Goal: Obtain resource: Download file/media

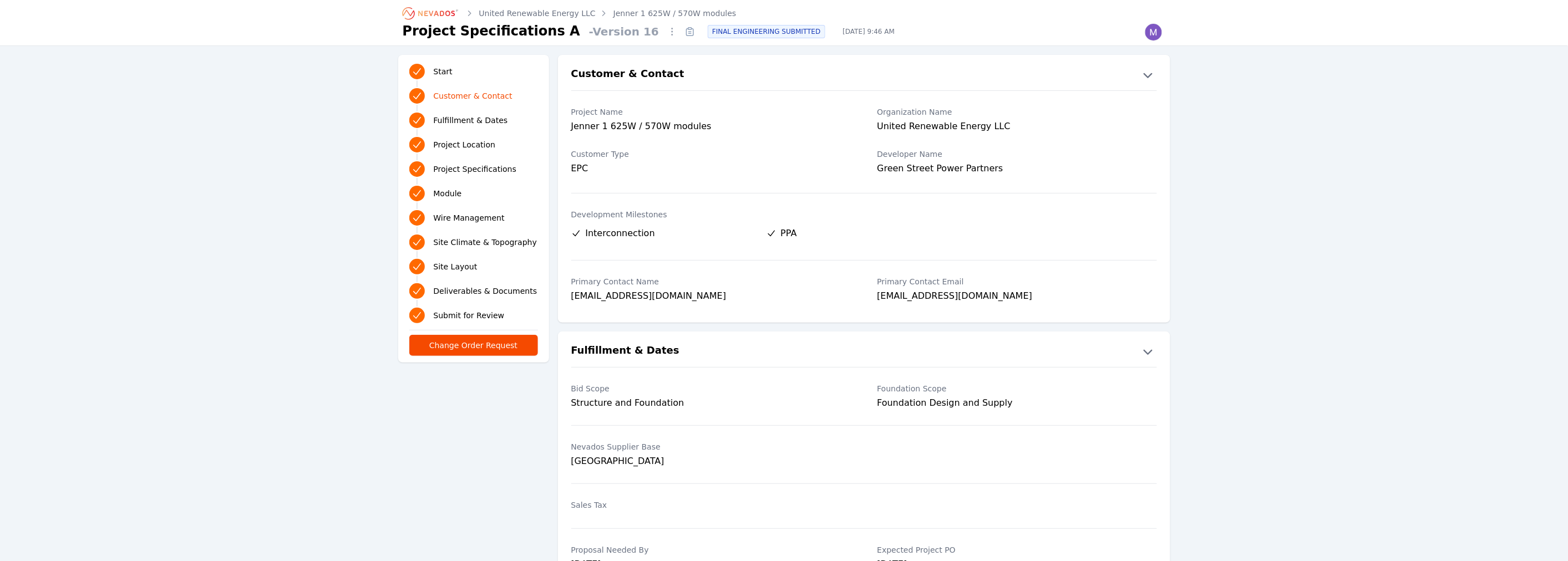
click at [614, 12] on link "Jenner 1 625W / 570W modules" at bounding box center [675, 14] width 123 height 11
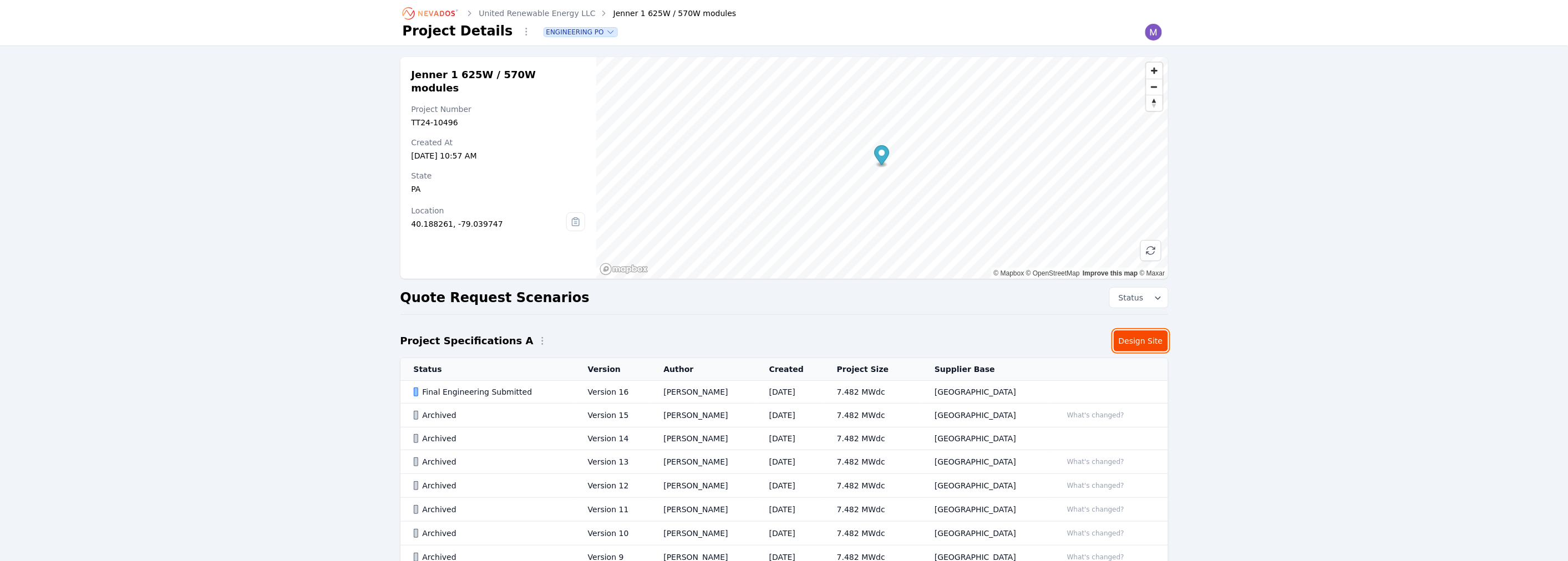
click at [1125, 342] on link "Design Site" at bounding box center [1141, 341] width 55 height 21
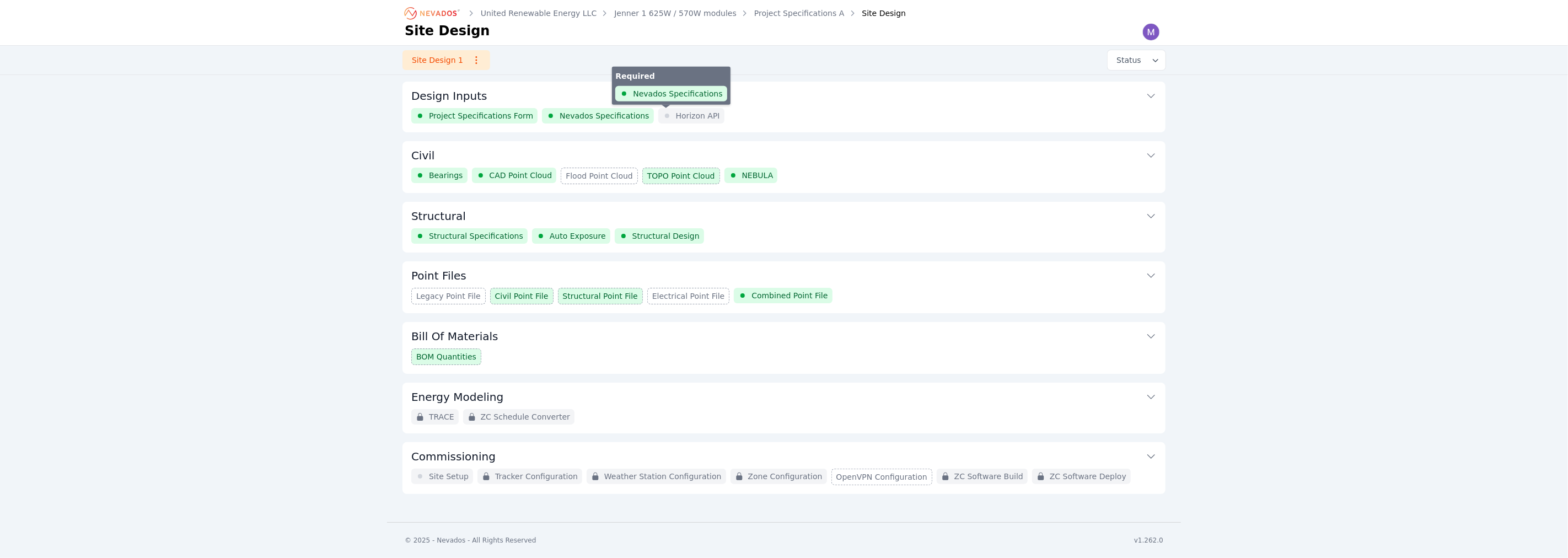
click at [693, 117] on div "Horizon API" at bounding box center [691, 115] width 66 height 15
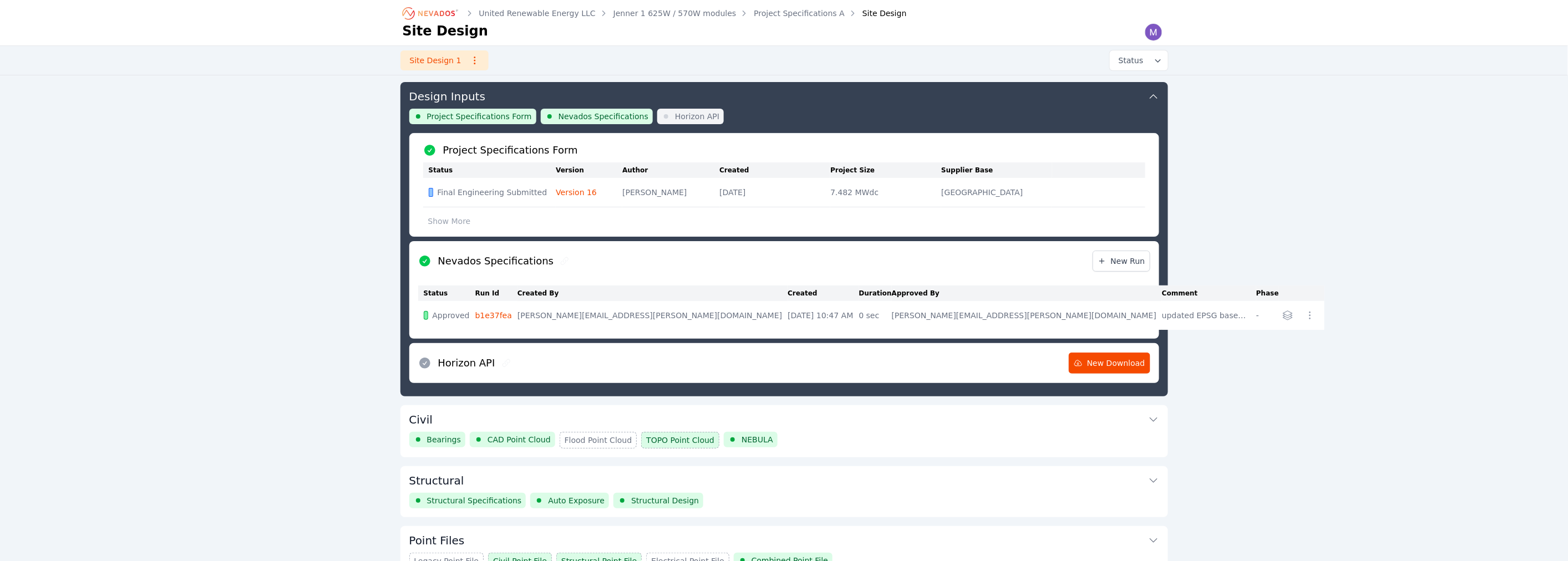
click at [501, 419] on button "Civil" at bounding box center [785, 418] width 750 height 26
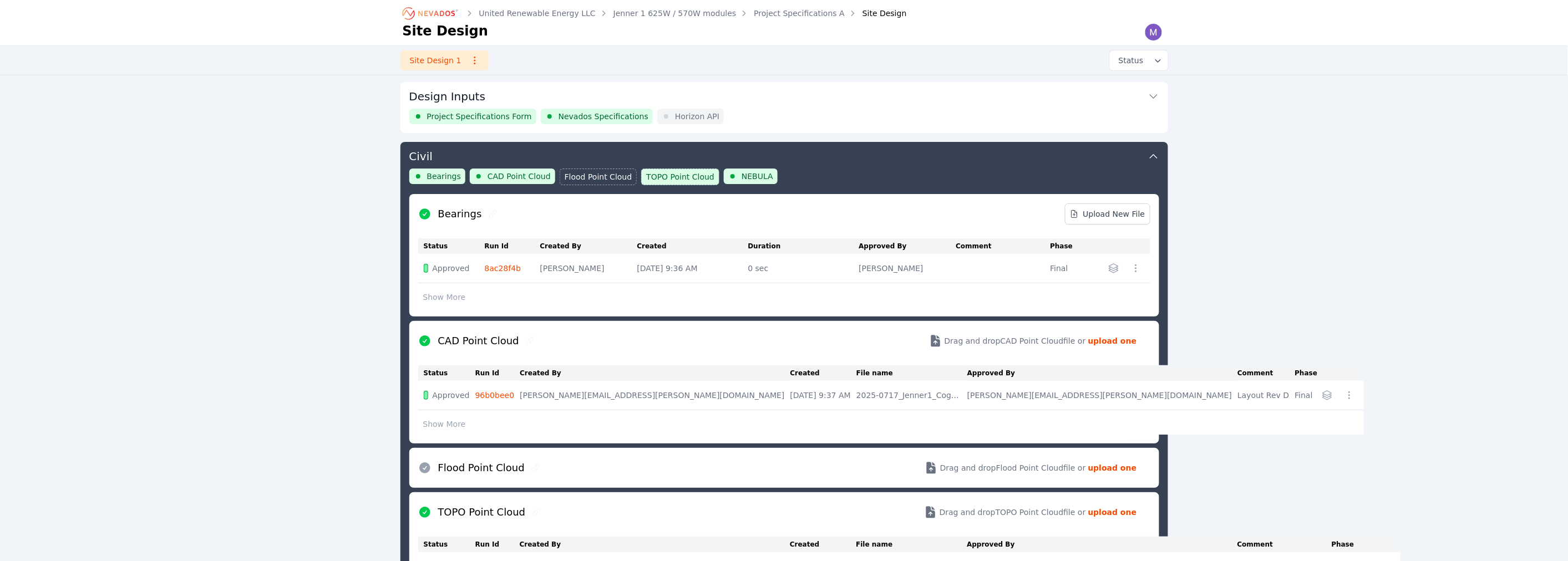
scroll to position [58, 0]
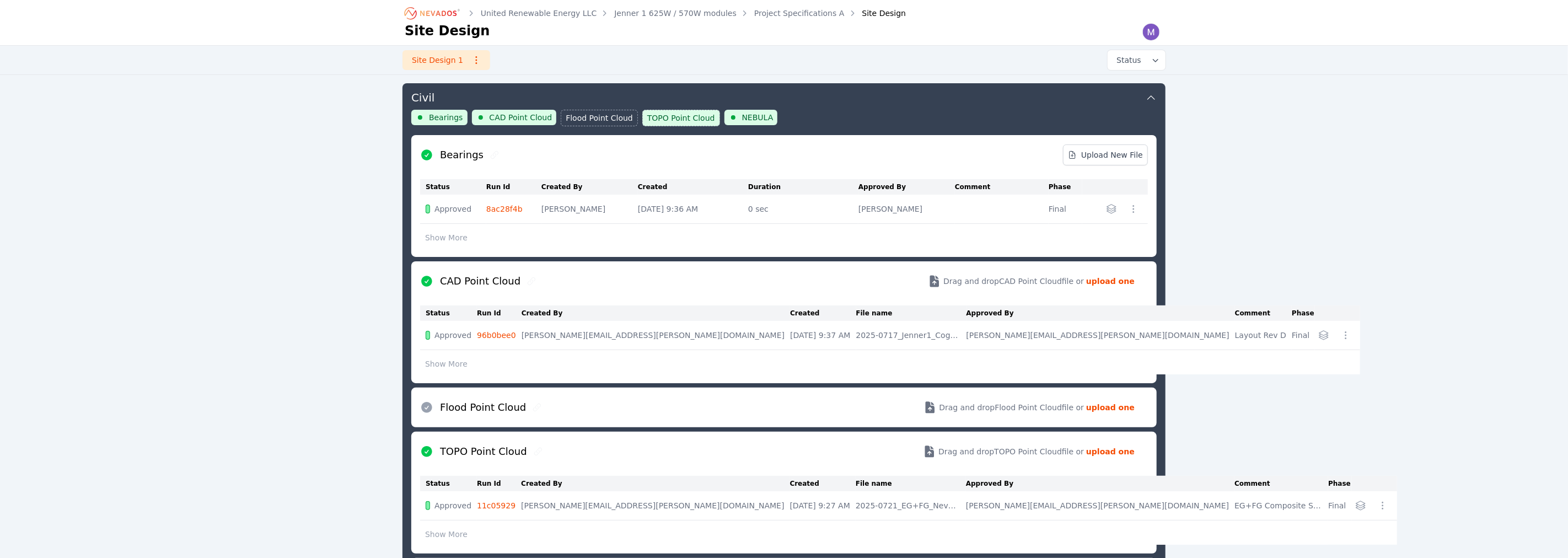
click at [1113, 214] on button "button" at bounding box center [1111, 208] width 17 height 17
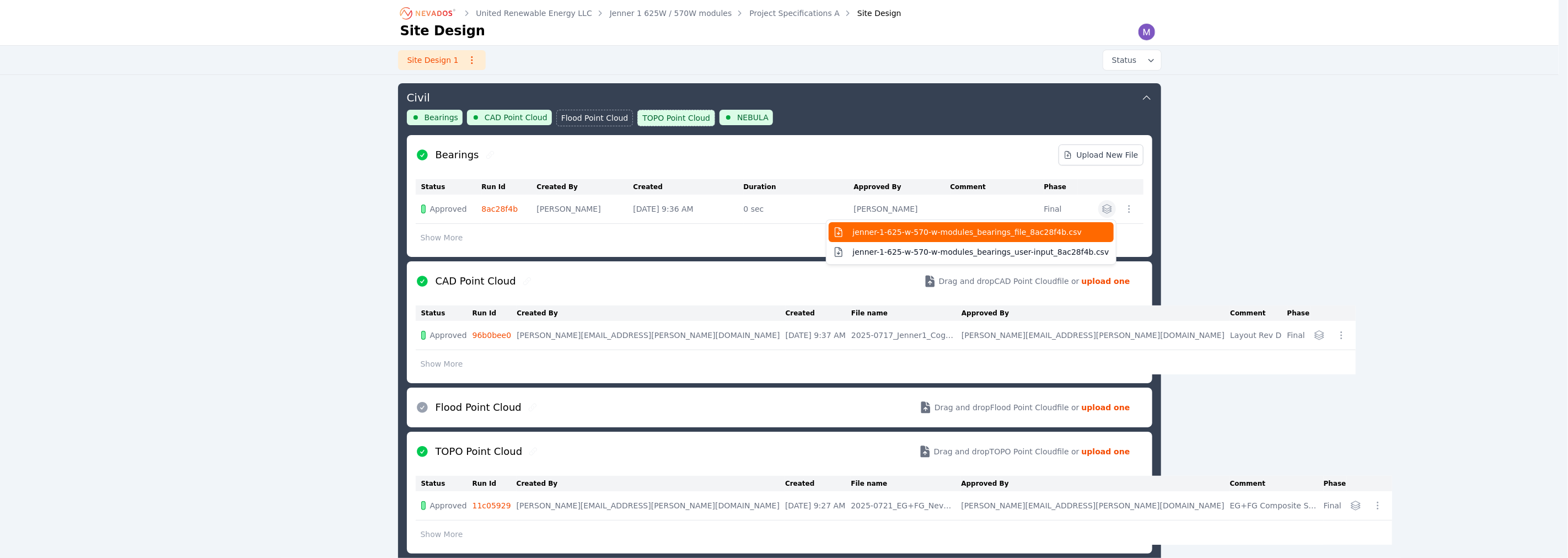
click at [1067, 234] on span "jenner-1-625-w-570-w-modules_bearings_file_8ac28f4b.csv" at bounding box center [967, 232] width 229 height 11
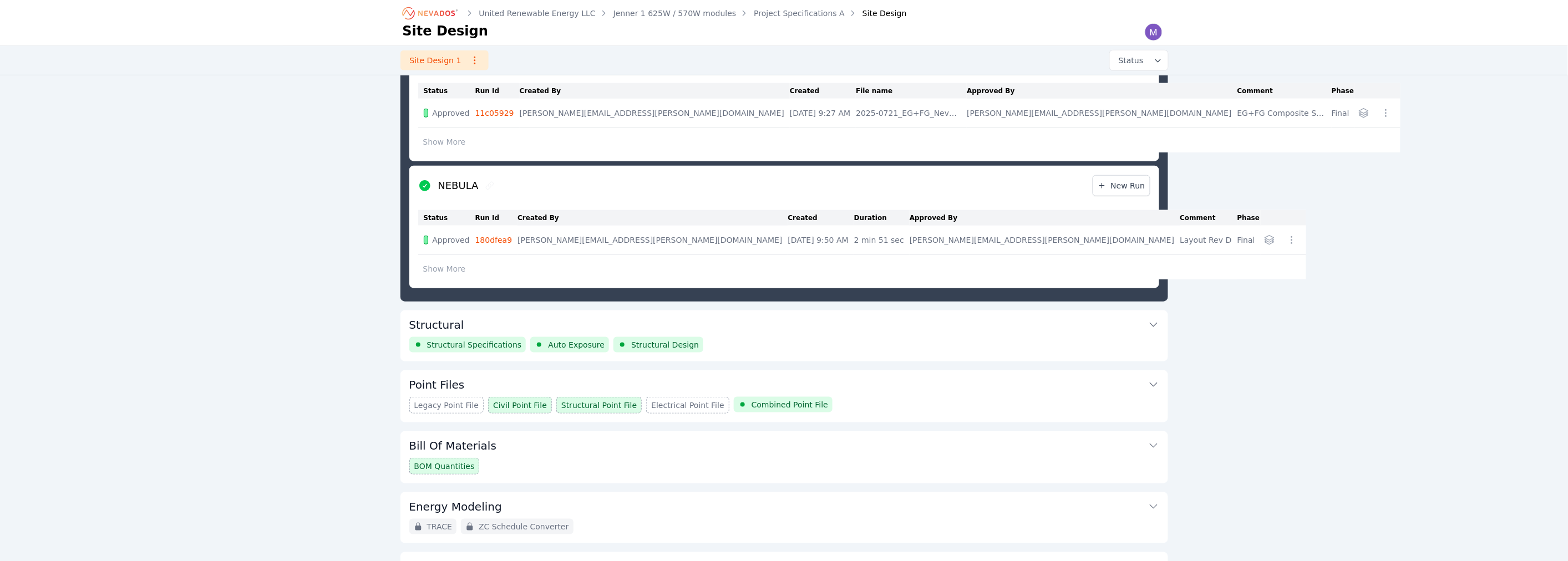
scroll to position [513, 0]
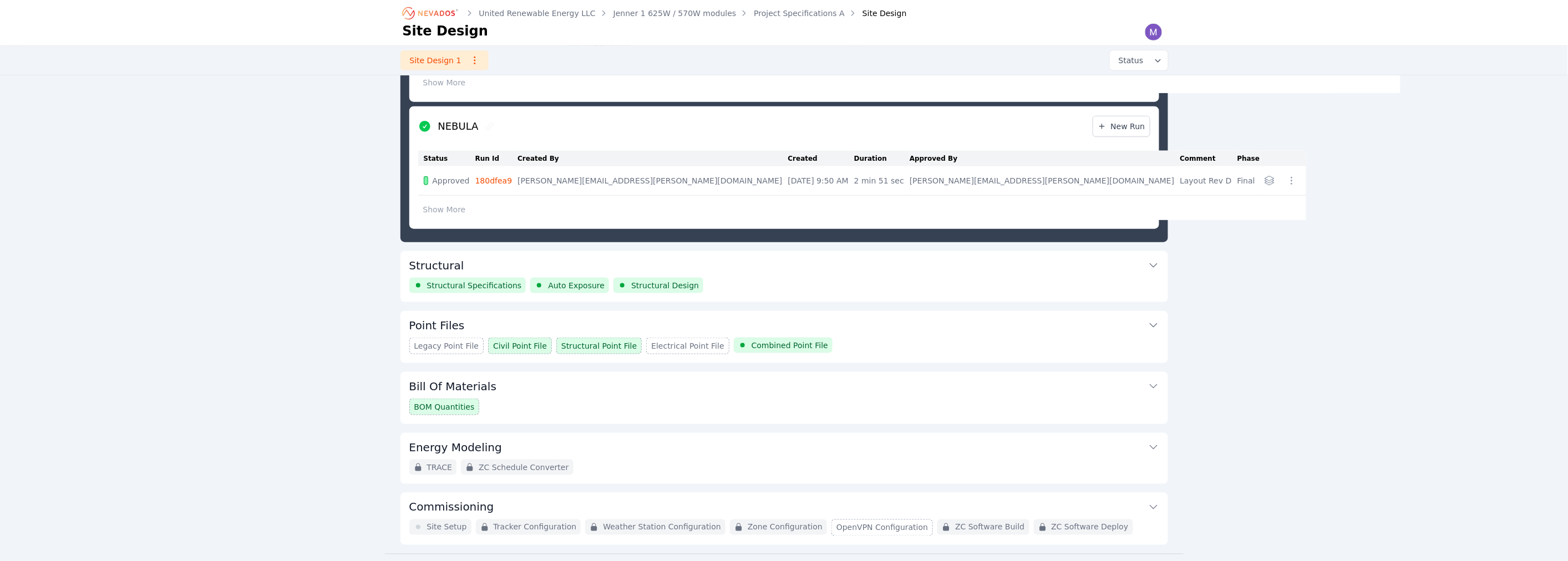
click at [1154, 262] on icon at bounding box center [1154, 266] width 11 height 11
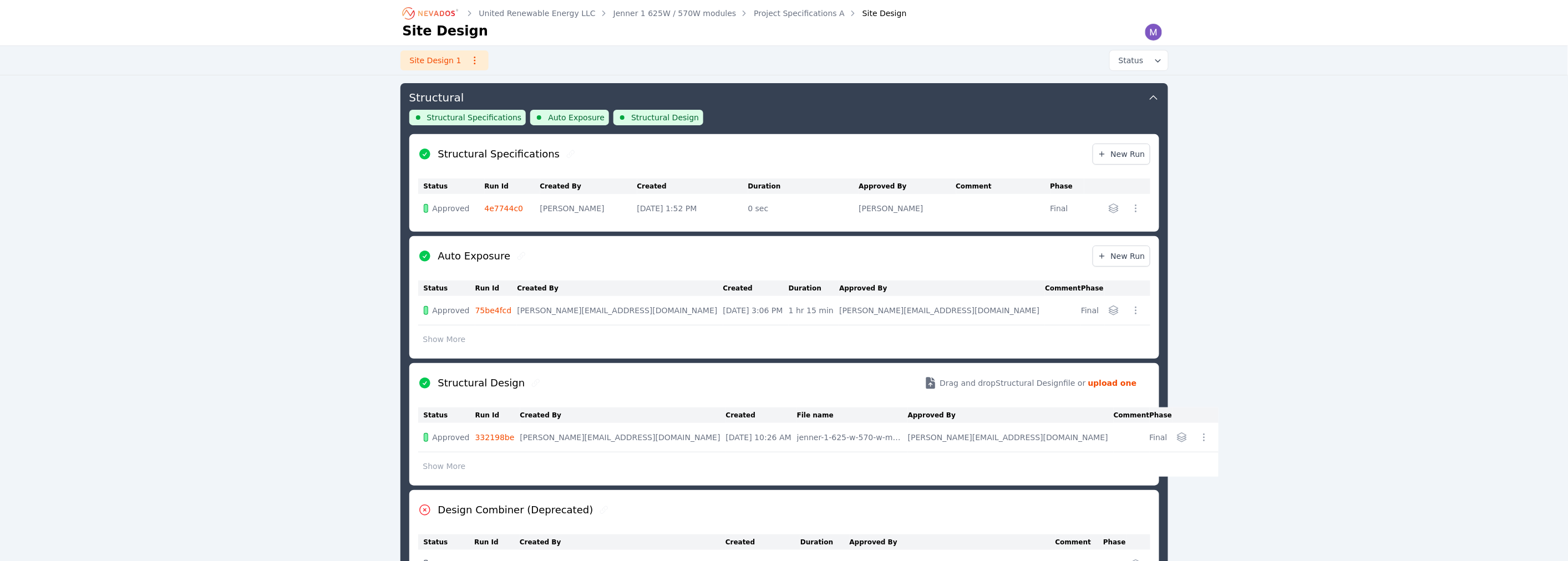
click at [1111, 307] on icon "button" at bounding box center [1114, 311] width 9 height 9
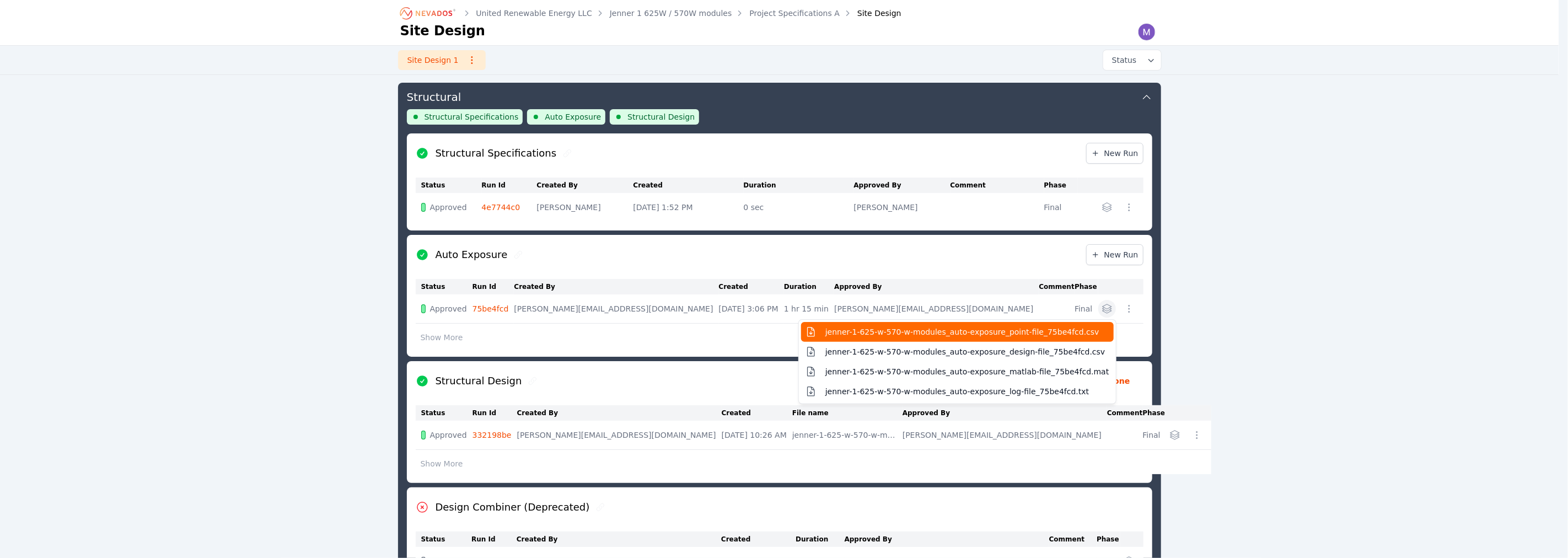
click at [1077, 332] on span "jenner-1-625-w-570-w-modules_auto-exposure_point-file_75be4fcd.csv" at bounding box center [962, 332] width 274 height 11
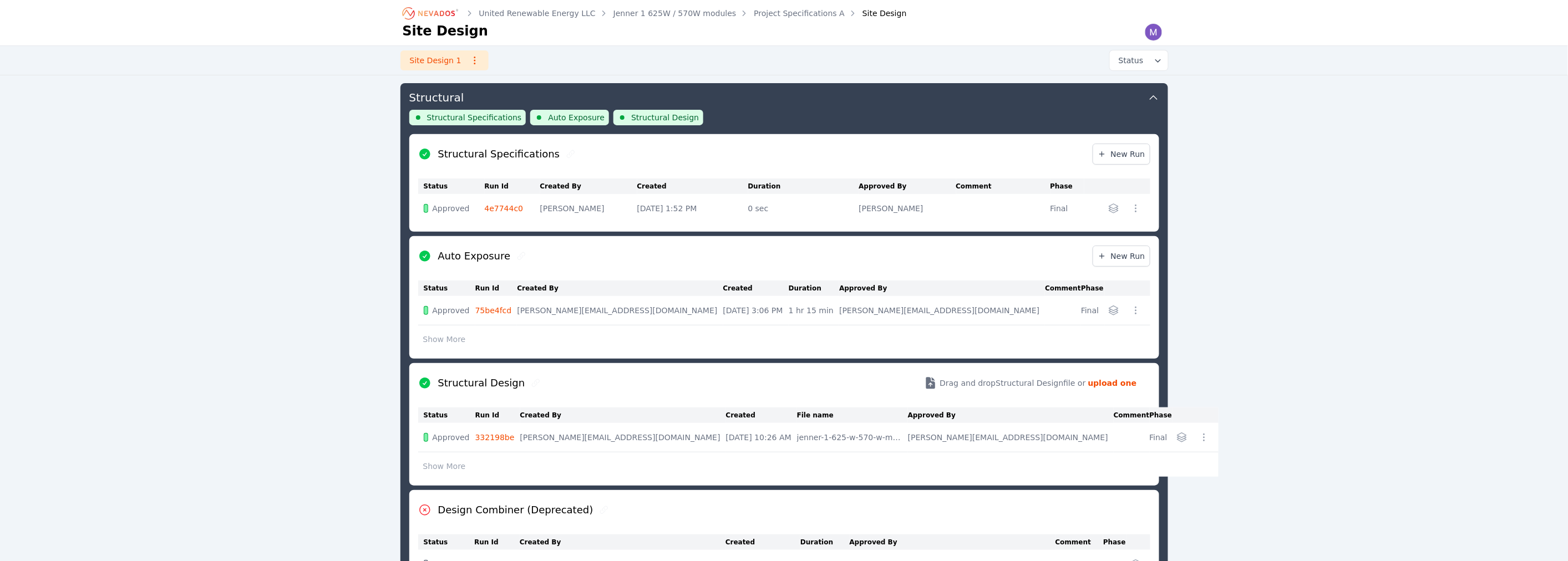
drag, startPoint x: 504, startPoint y: 309, endPoint x: 573, endPoint y: 331, distance: 72.4
click at [504, 309] on link "75be4fcd" at bounding box center [494, 311] width 36 height 9
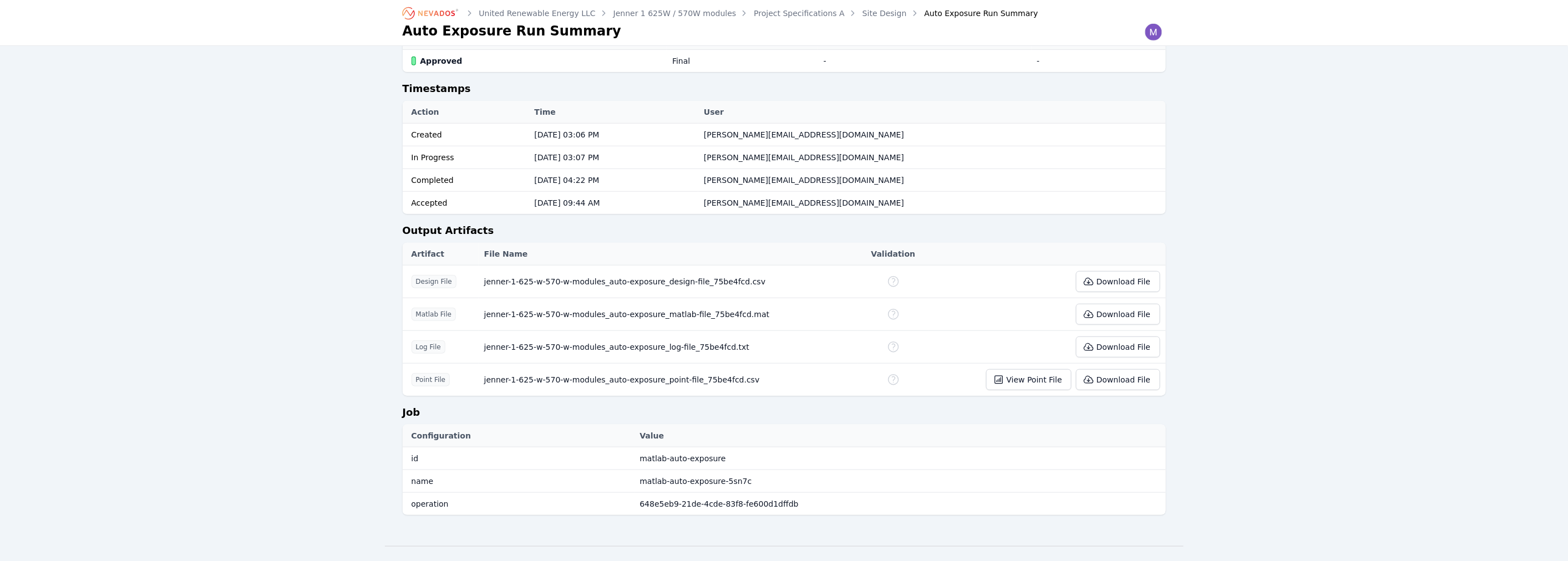
scroll to position [370, 0]
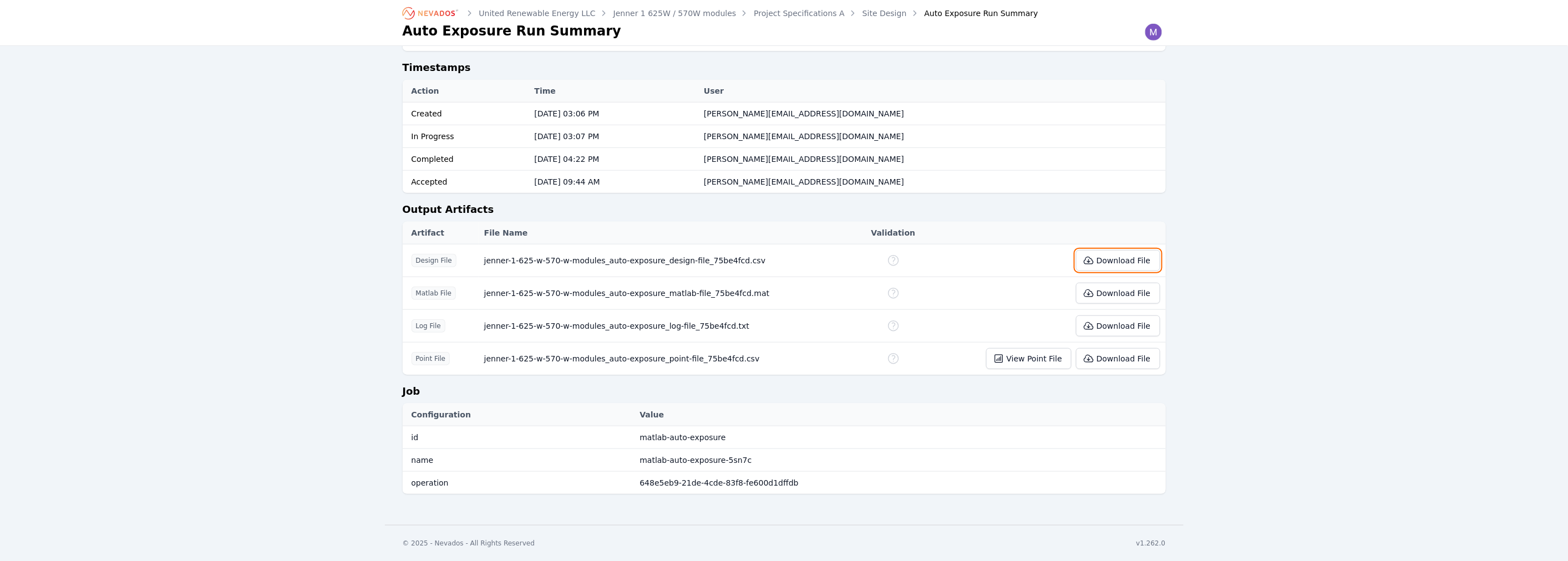
click at [1094, 263] on icon at bounding box center [1089, 261] width 9 height 7
drag, startPoint x: 1016, startPoint y: 358, endPoint x: 1024, endPoint y: 358, distance: 8.0
click at [1016, 358] on button "View Point File" at bounding box center [1029, 359] width 86 height 21
click at [862, 15] on link "Site Design" at bounding box center [884, 14] width 45 height 11
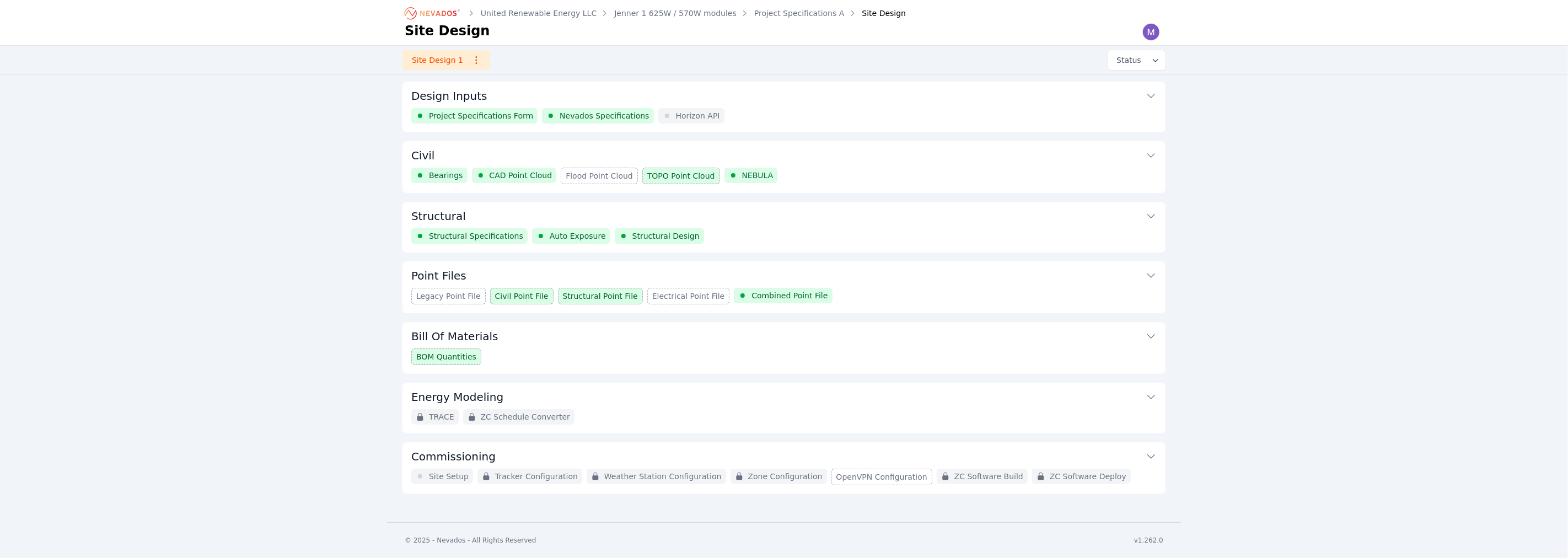
click at [879, 286] on button "Point Files" at bounding box center [784, 274] width 746 height 26
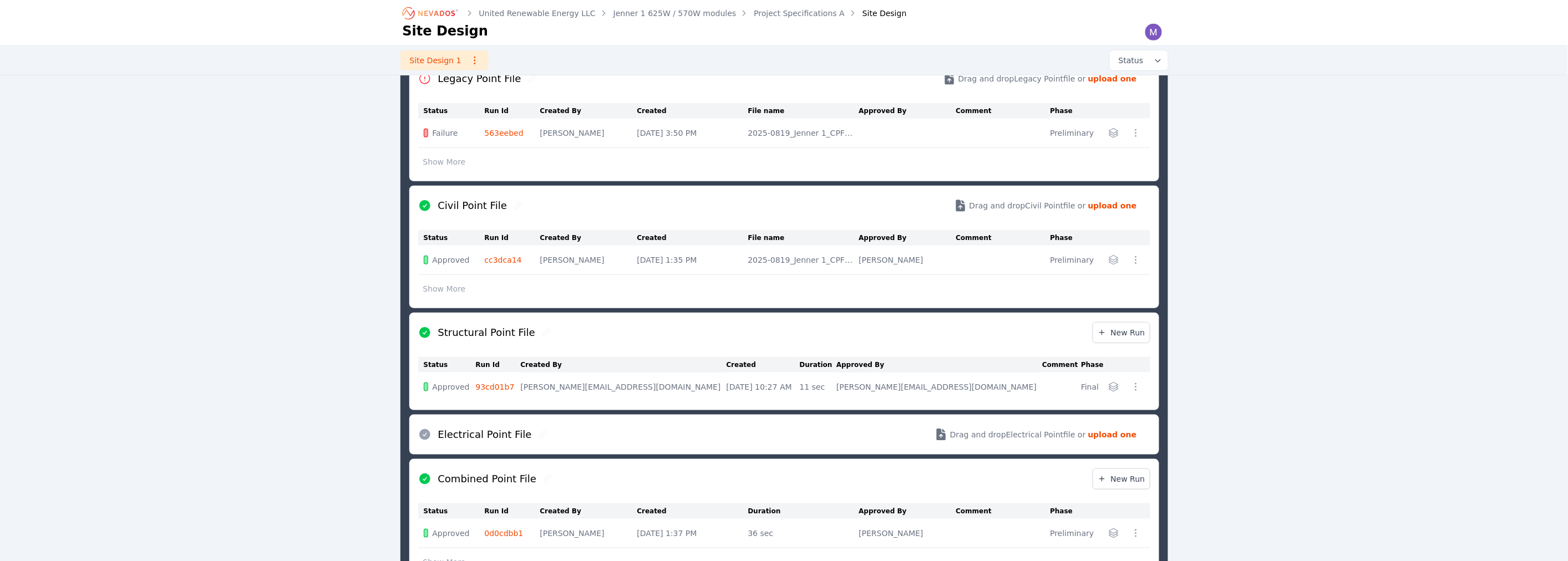
scroll to position [385, 0]
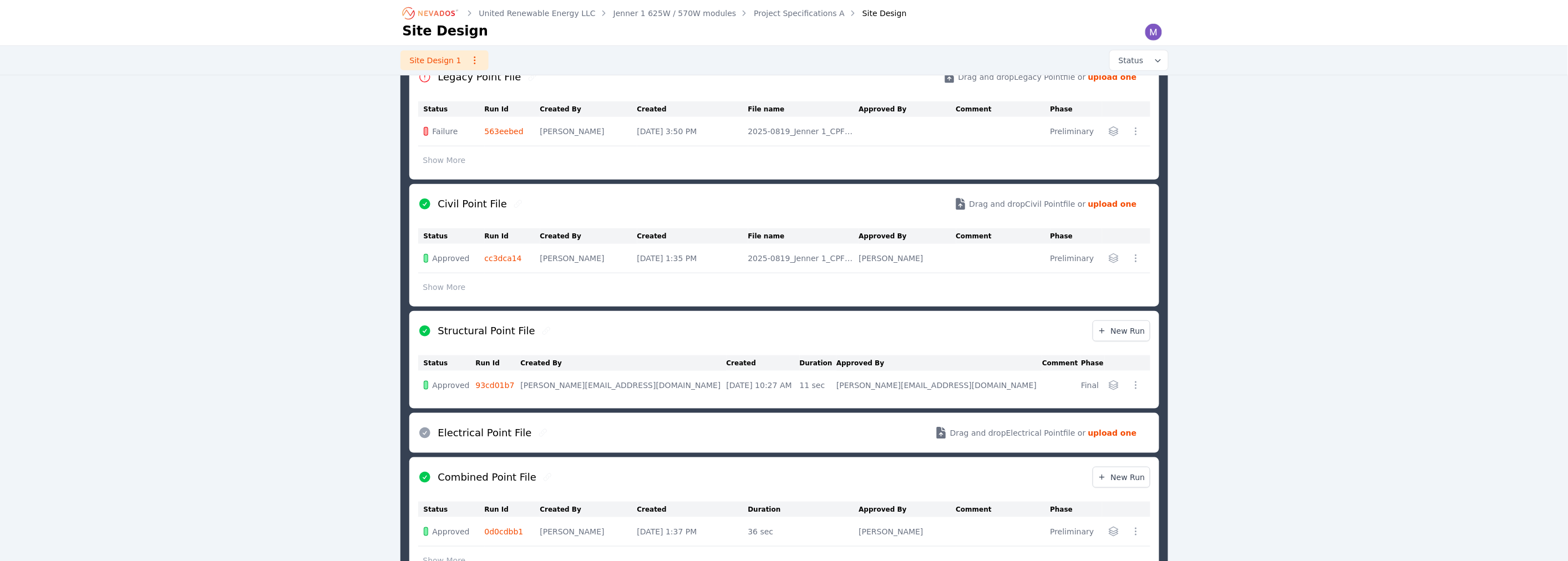
click at [514, 384] on link "93cd01b7" at bounding box center [495, 386] width 39 height 9
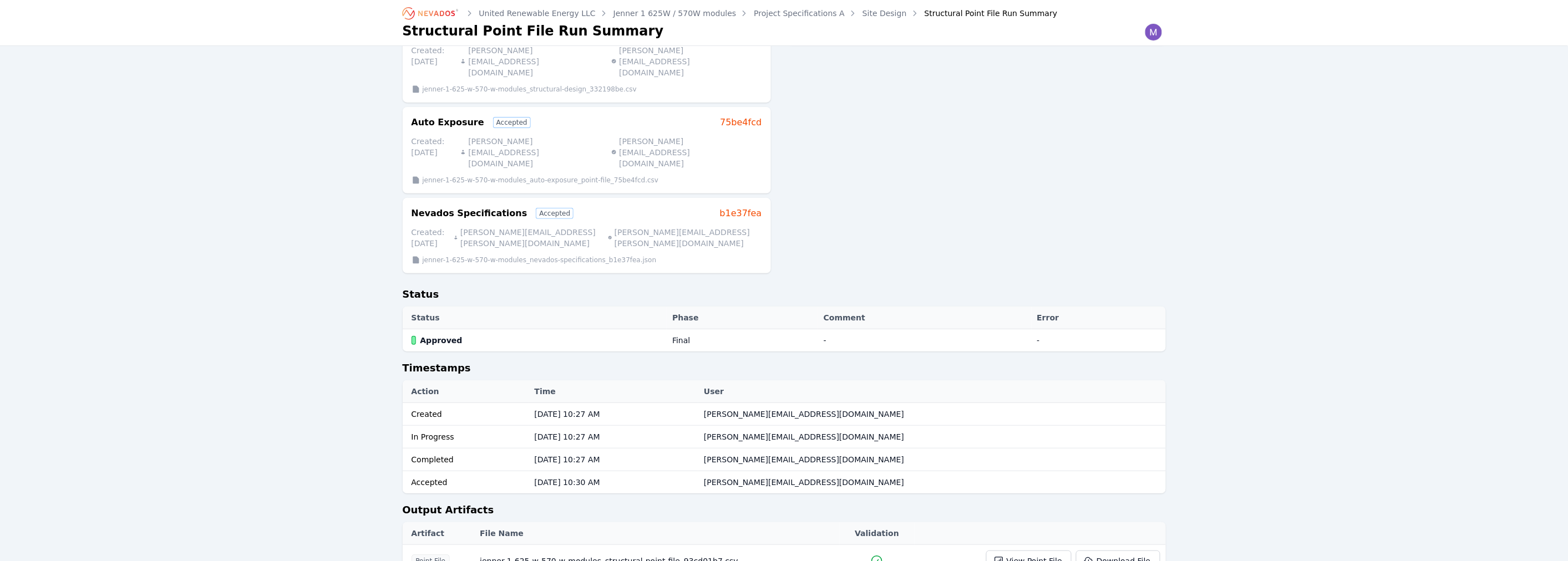
scroll to position [100, 0]
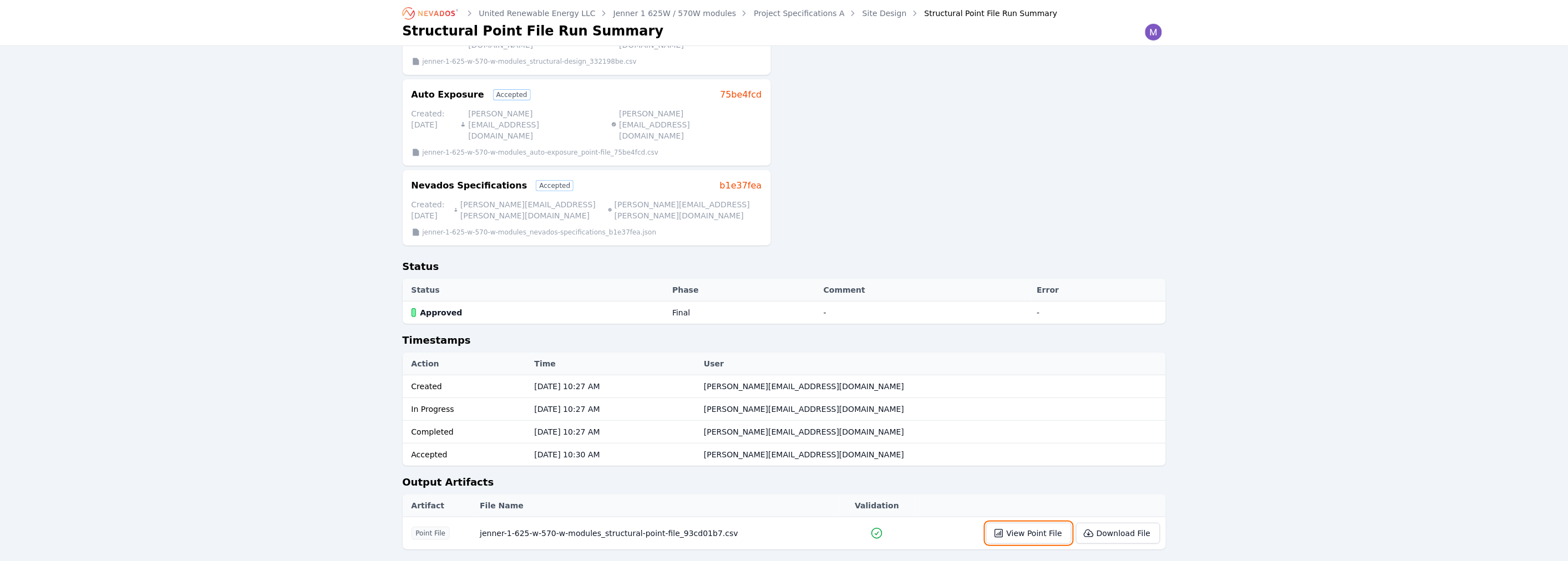
click at [1064, 523] on button "View Point File" at bounding box center [1029, 533] width 86 height 21
